Goal: Check status: Check status

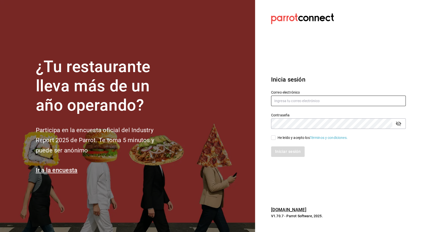
type input "[EMAIL_ADDRESS][PERSON_NAME][DOMAIN_NAME]"
click at [271, 137] on input "He leído y acepto los Términos y condiciones." at bounding box center [273, 137] width 5 height 5
checkbox input "true"
click at [282, 148] on button "Iniciar sesión" at bounding box center [288, 152] width 34 height 11
